Goal: Task Accomplishment & Management: Manage account settings

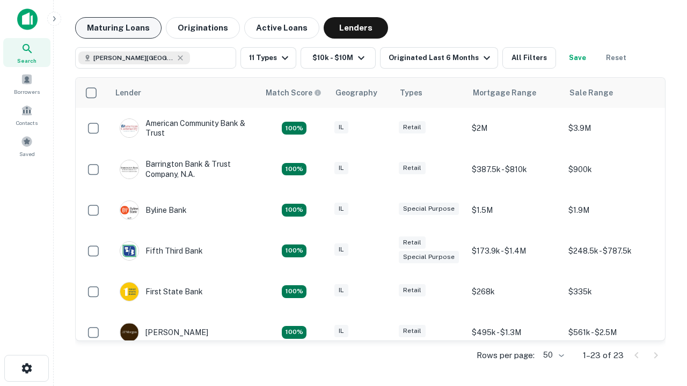
click at [118, 28] on button "Maturing Loans" at bounding box center [118, 27] width 86 height 21
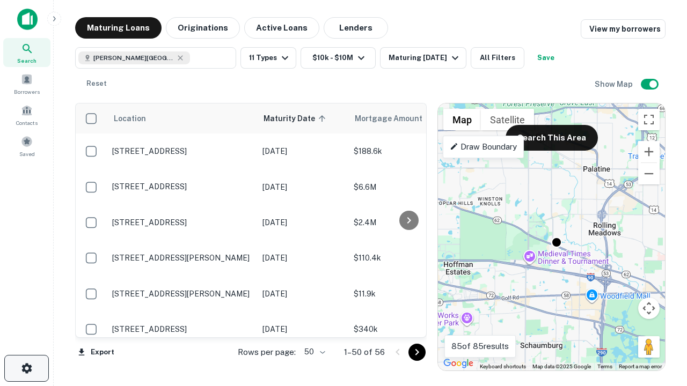
click at [26, 369] on icon "button" at bounding box center [26, 368] width 13 height 13
